Goal: Find specific page/section: Find specific page/section

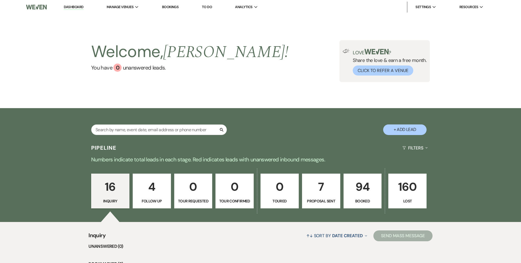
click at [362, 193] on p "94" at bounding box center [362, 186] width 31 height 18
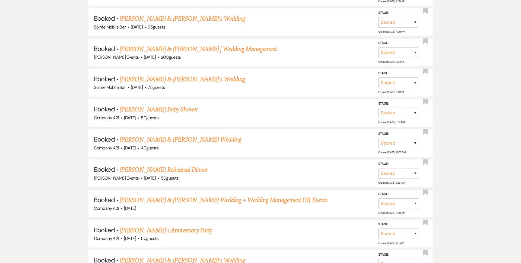
scroll to position [311, 0]
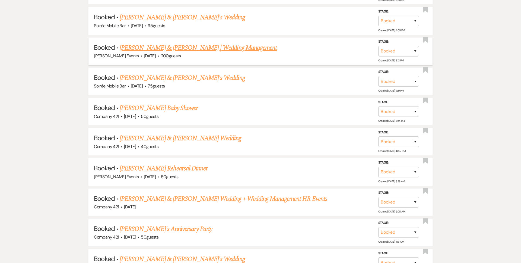
click at [206, 48] on link "[PERSON_NAME] & [PERSON_NAME] | Wedding Management" at bounding box center [198, 48] width 157 height 10
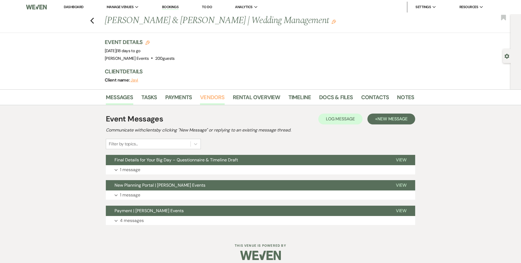
click at [213, 101] on link "Vendors" at bounding box center [212, 99] width 24 height 12
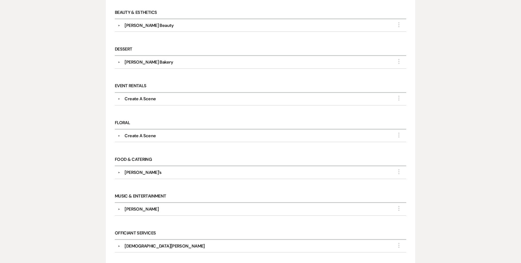
scroll to position [198, 0]
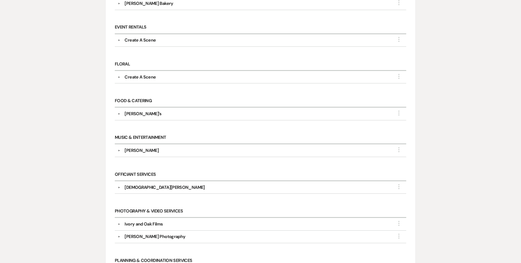
click at [131, 151] on div "[PERSON_NAME]" at bounding box center [142, 150] width 34 height 7
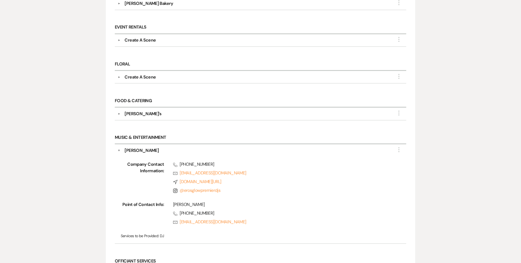
drag, startPoint x: 266, startPoint y: 221, endPoint x: 5, endPoint y: 51, distance: 311.9
